Goal: Find specific fact: Find specific fact

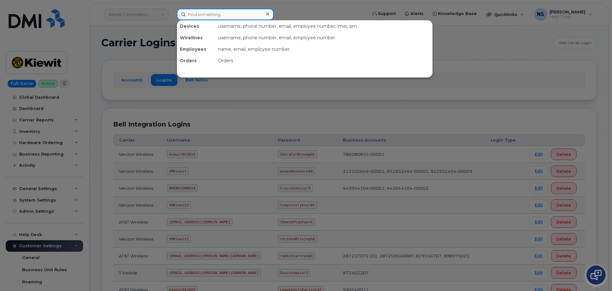
click at [209, 16] on input at bounding box center [225, 15] width 97 height 12
paste input "[PHONE_NUMBER]"
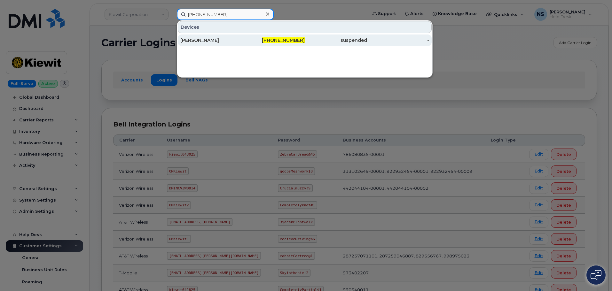
type input "[PHONE_NUMBER]"
click at [243, 44] on div "[PERSON_NAME]" at bounding box center [274, 41] width 62 height 12
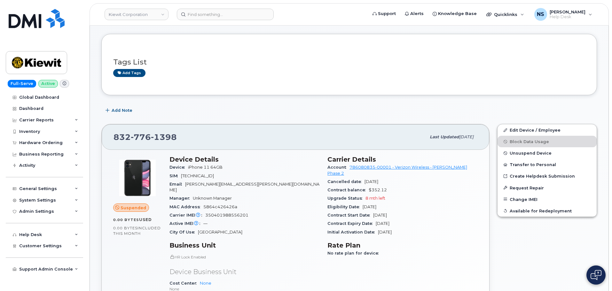
scroll to position [21, 0]
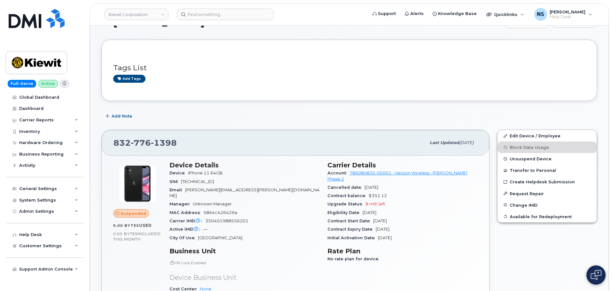
click at [233, 211] on span "5864c426426a" at bounding box center [220, 213] width 34 height 5
drag, startPoint x: 254, startPoint y: 216, endPoint x: 206, endPoint y: 215, distance: 47.7
click at [206, 217] on div "Carrier IMEI Carrier IMEI is reported during the last billing cycle or change o…" at bounding box center [245, 221] width 150 height 8
copy span "350401988556201"
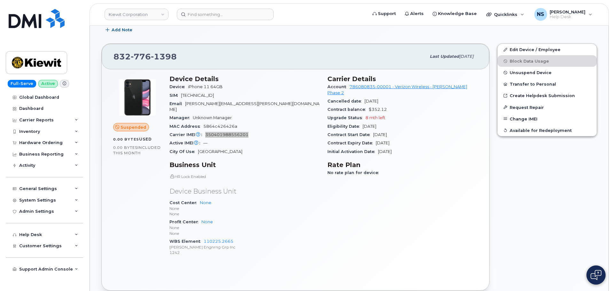
scroll to position [117, 0]
